Goal: Information Seeking & Learning: Find specific page/section

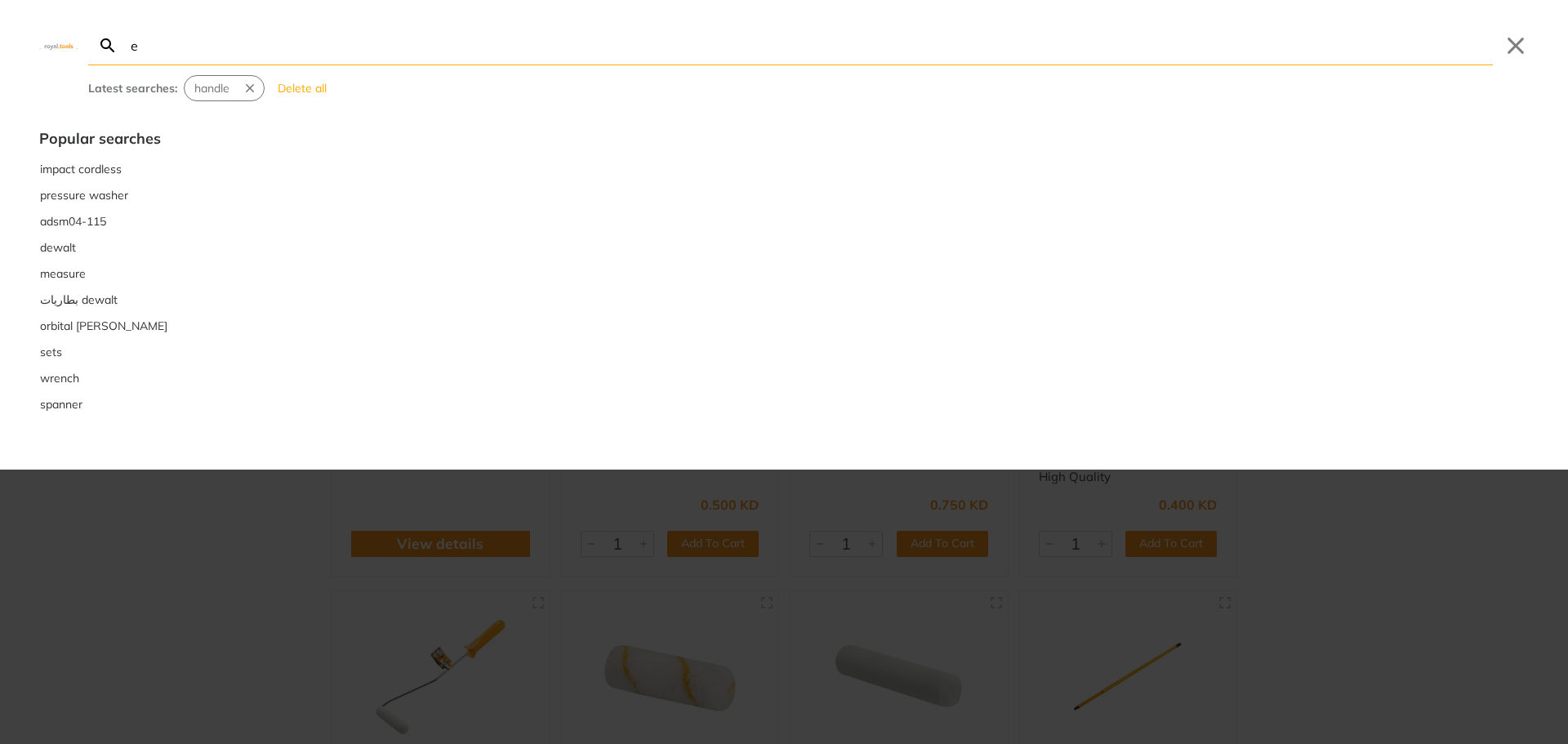
type input "e"
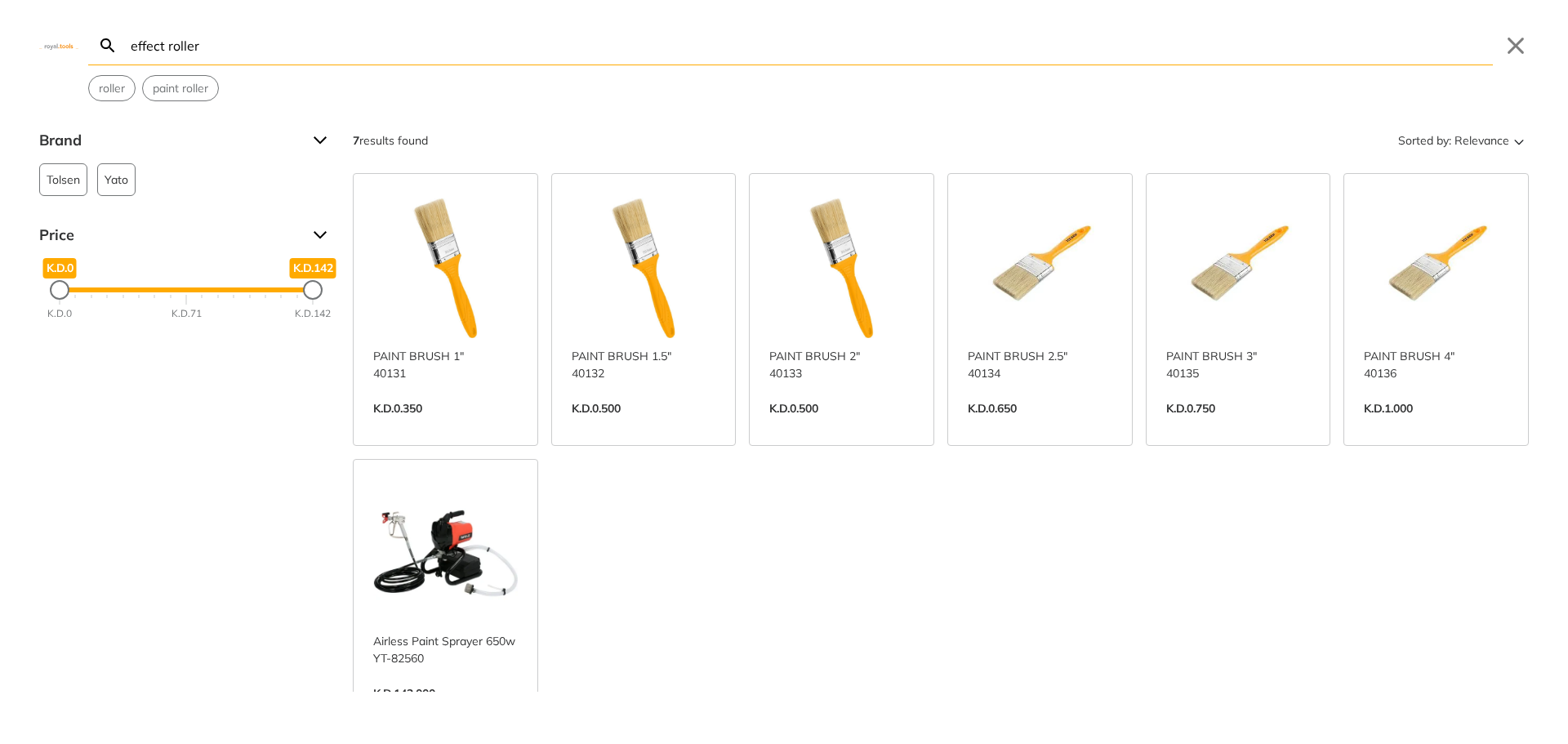
drag, startPoint x: 334, startPoint y: 62, endPoint x: 0, endPoint y: 16, distance: 337.2
click at [0, 16] on div "effect roller Search Submit Close roller paint roller" at bounding box center [784, 51] width 1568 height 101
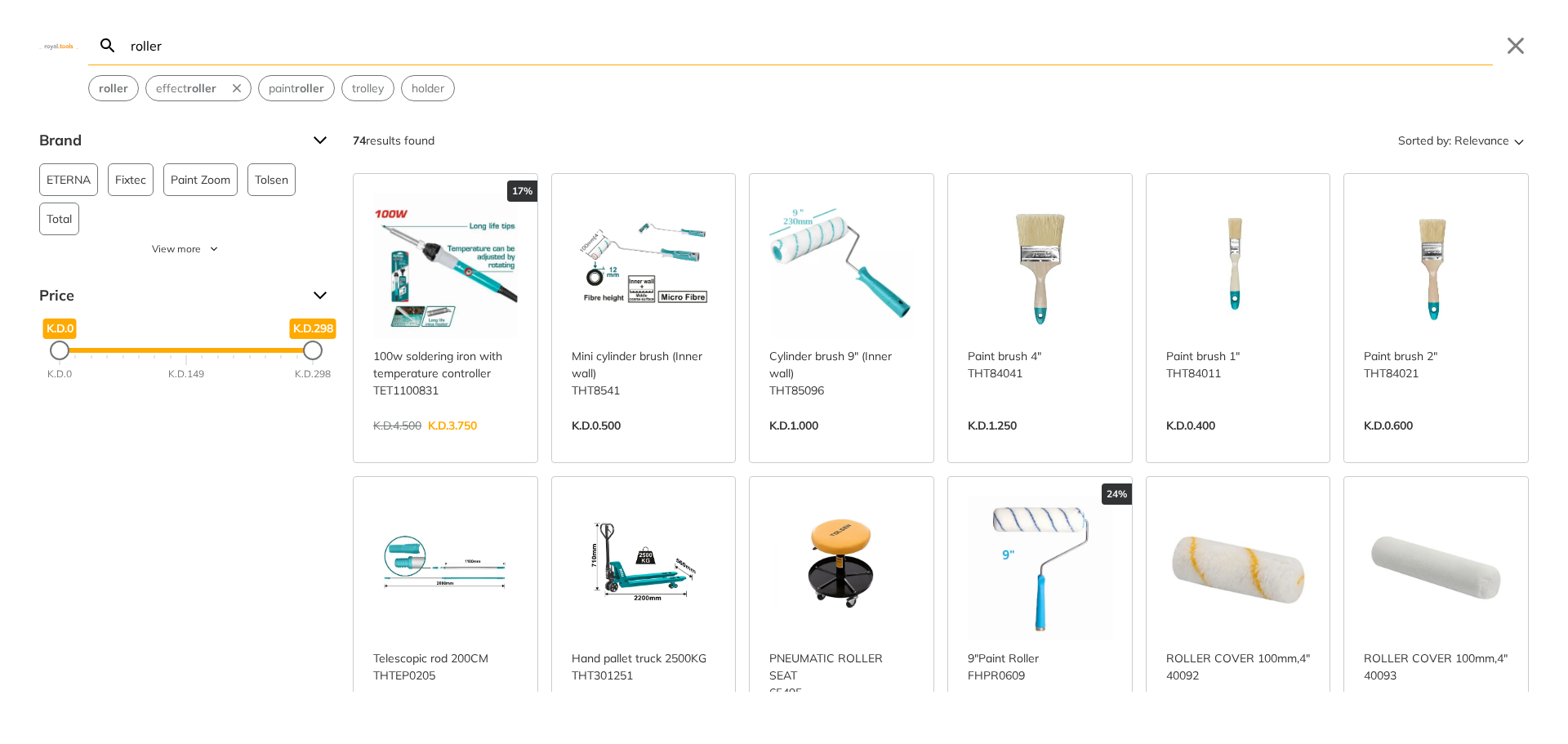
type input "roller"
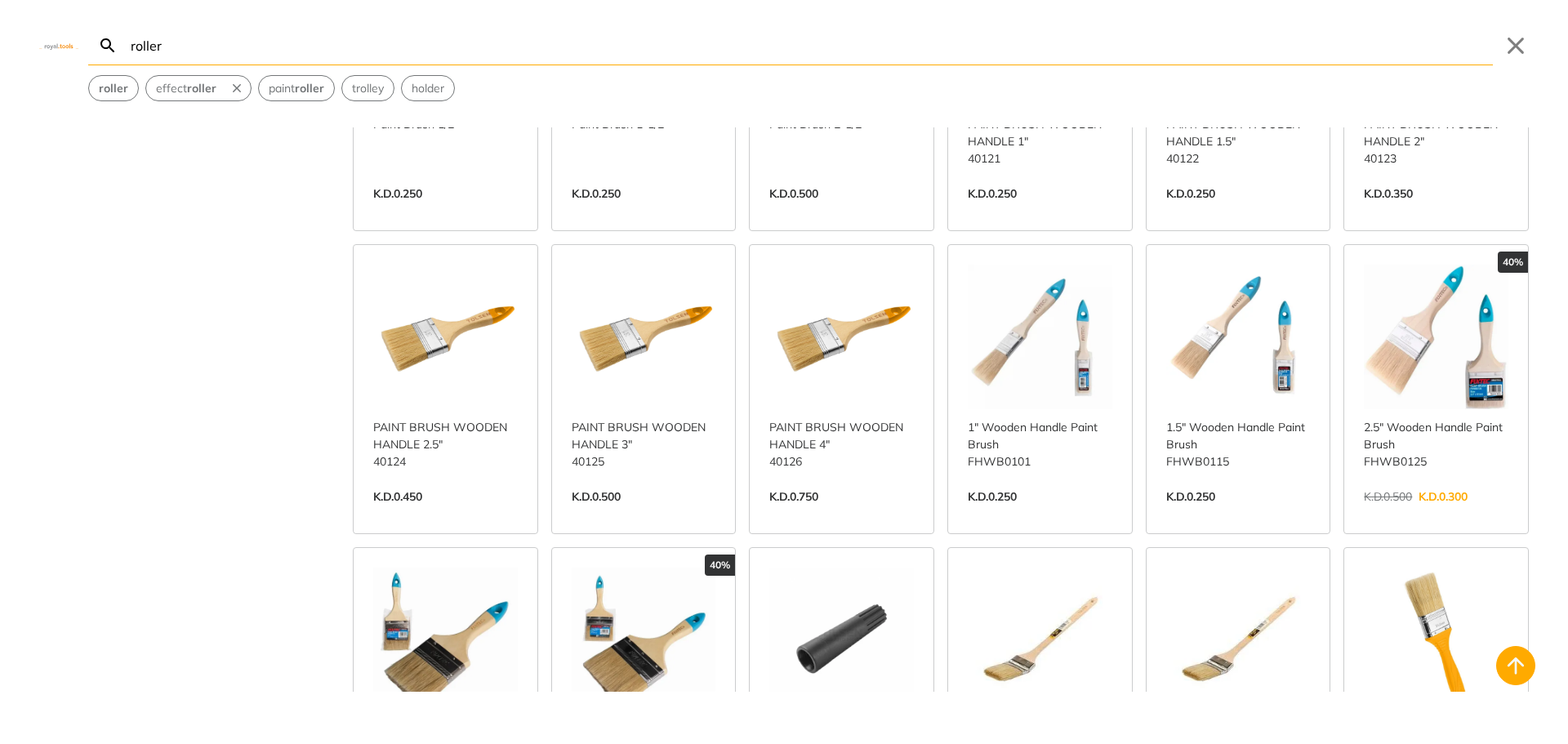
scroll to position [1961, 0]
